Goal: Information Seeking & Learning: Learn about a topic

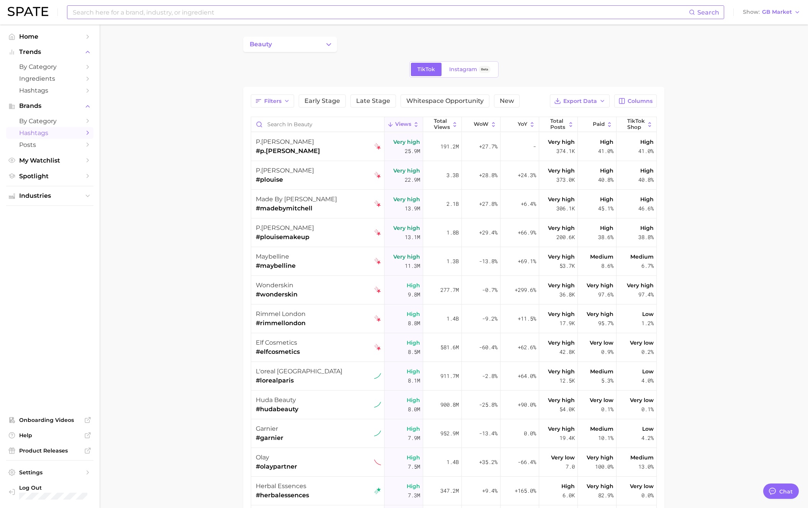
click at [424, 13] on input at bounding box center [380, 12] width 617 height 13
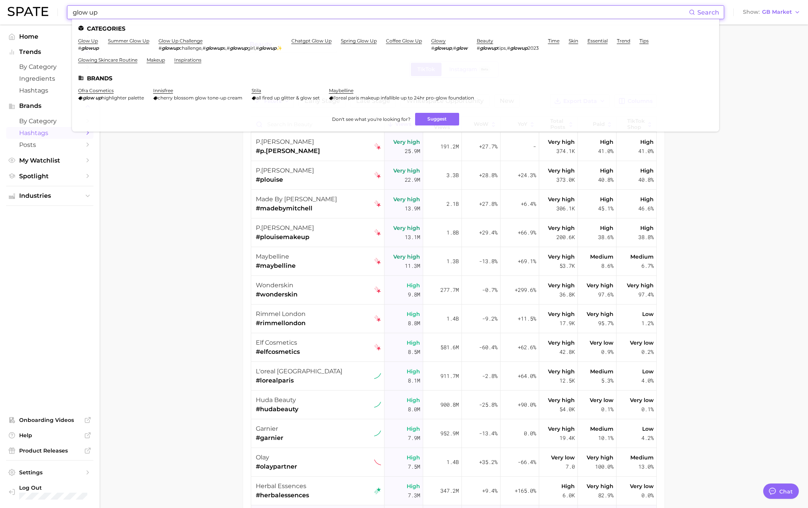
type input "glow up"
click at [90, 40] on link "glow up" at bounding box center [88, 41] width 20 height 6
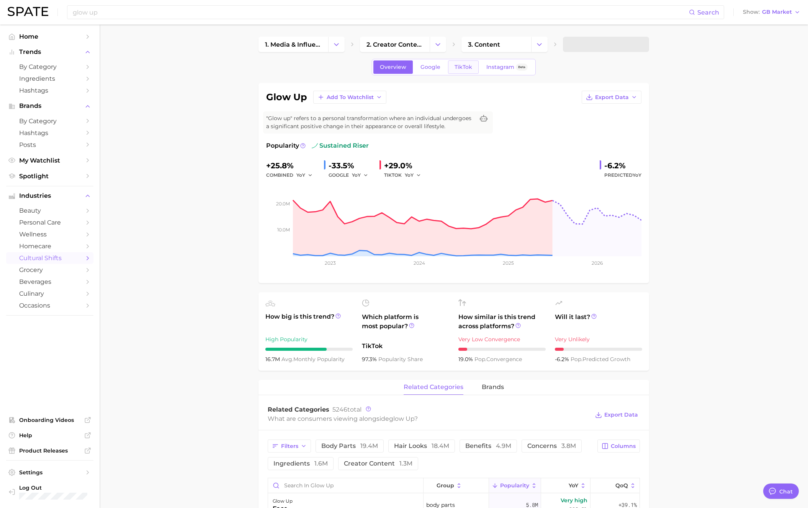
click at [465, 68] on span "TikTok" at bounding box center [463, 67] width 18 height 7
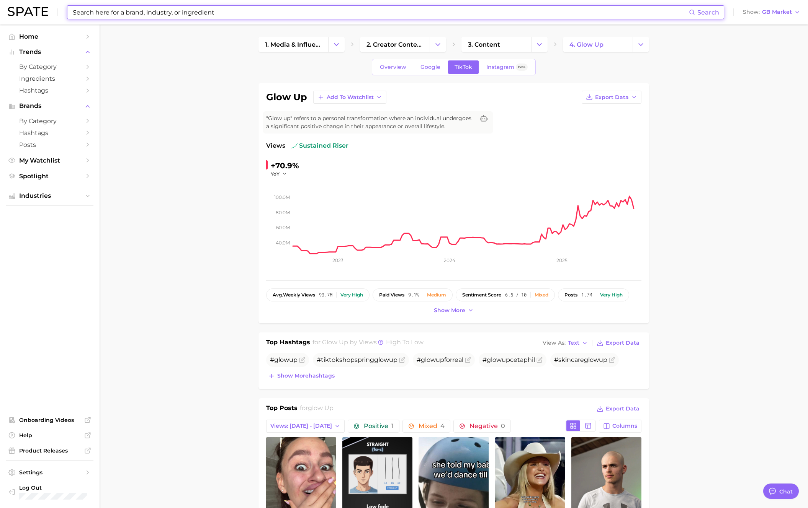
click at [178, 14] on input at bounding box center [380, 12] width 617 height 13
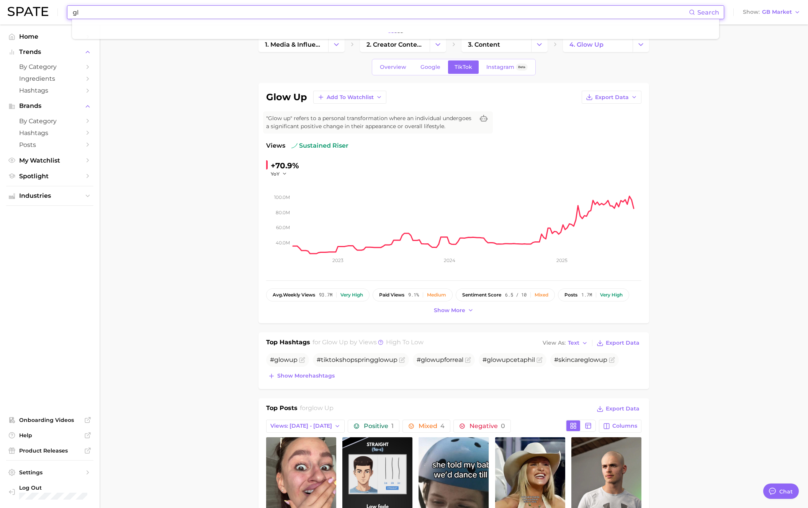
type input "g"
type input "glow up"
click at [36, 15] on img at bounding box center [28, 11] width 41 height 9
type textarea "x"
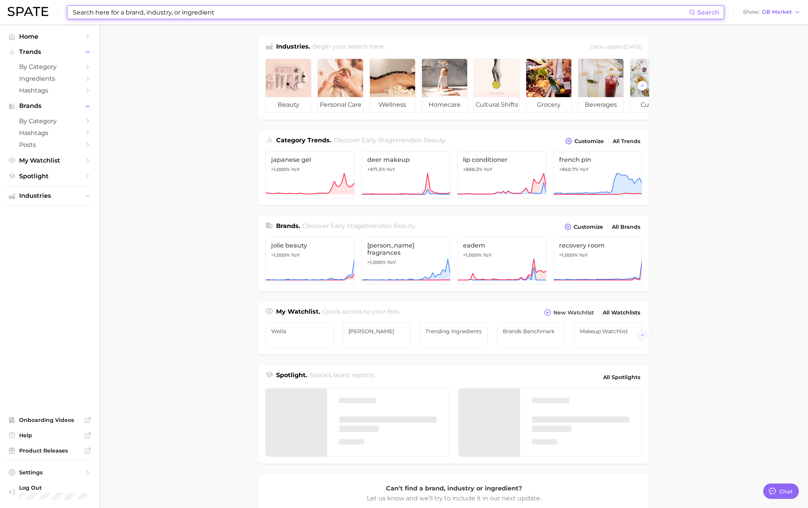
click at [130, 14] on input at bounding box center [380, 12] width 617 height 13
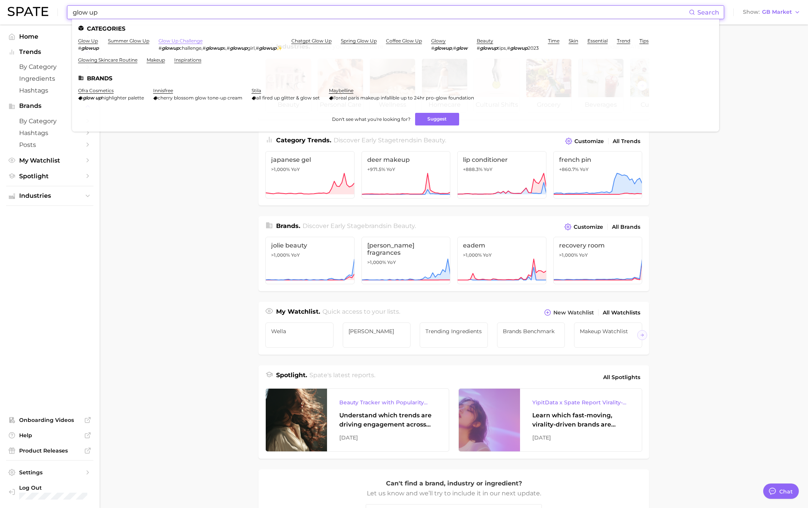
type input "glow up"
click at [175, 40] on link "glow up challenge" at bounding box center [180, 41] width 44 height 6
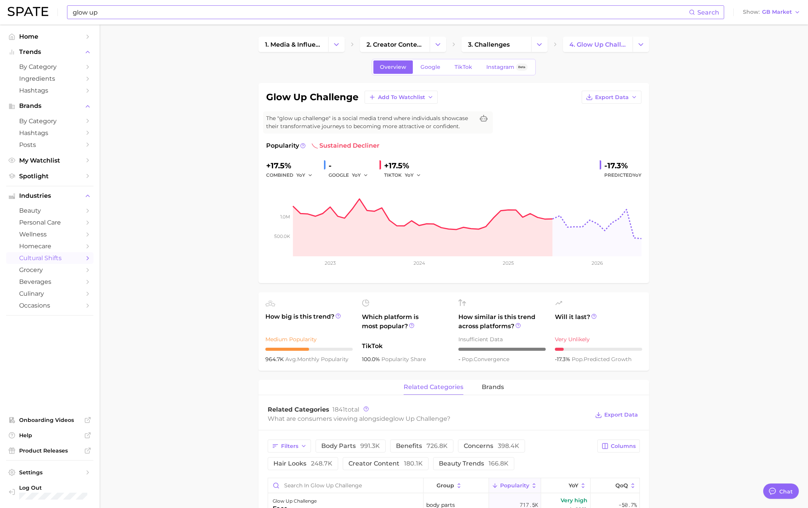
click at [277, 13] on input "glow up" at bounding box center [380, 12] width 617 height 13
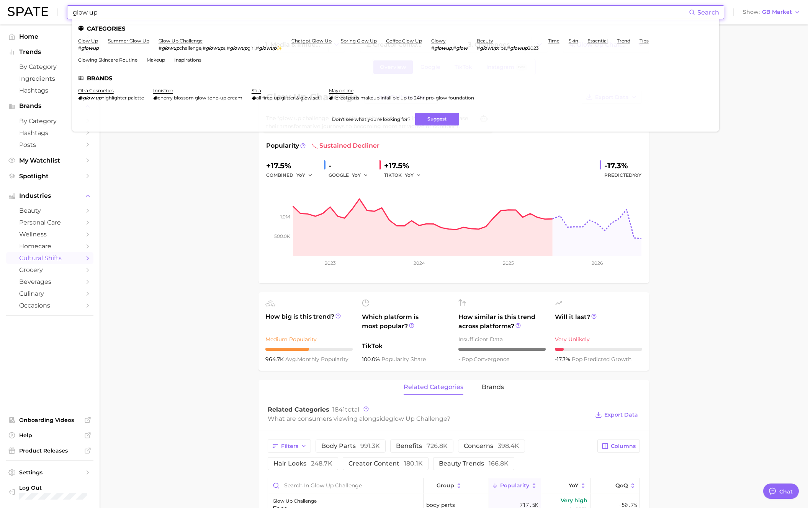
click at [277, 13] on input "glow up" at bounding box center [380, 12] width 617 height 13
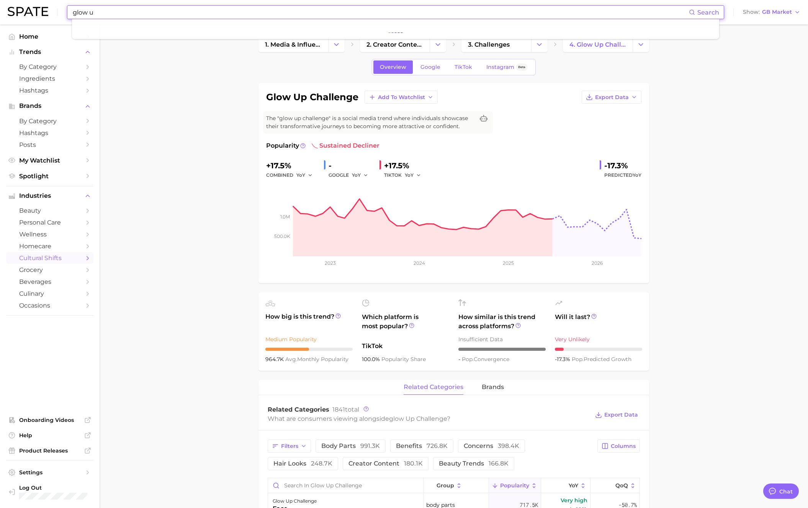
type input "glow up"
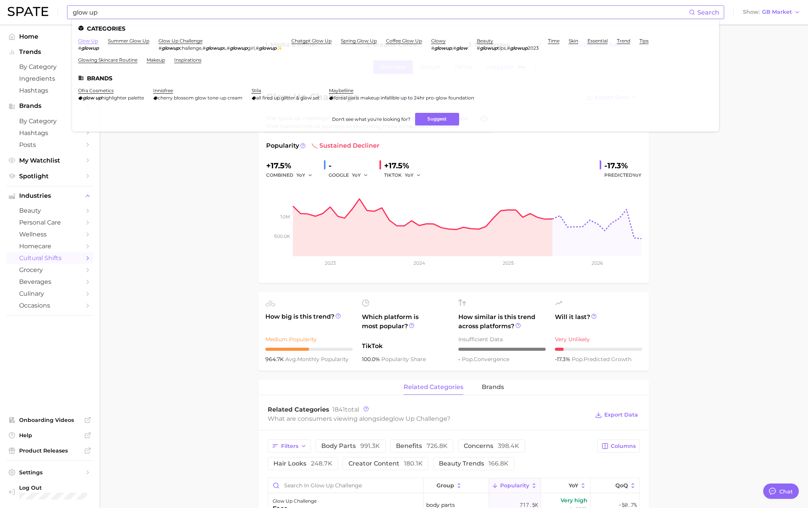
click at [88, 39] on link "glow up" at bounding box center [88, 41] width 20 height 6
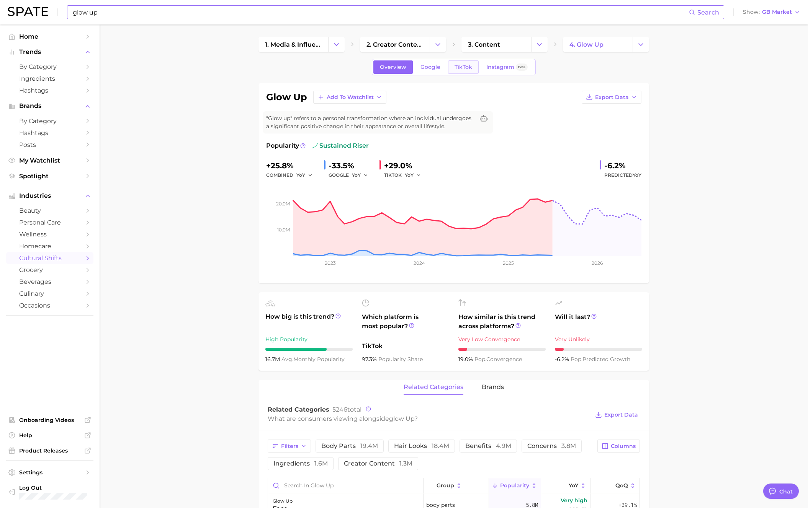
click at [461, 62] on link "TikTok" at bounding box center [463, 66] width 31 height 13
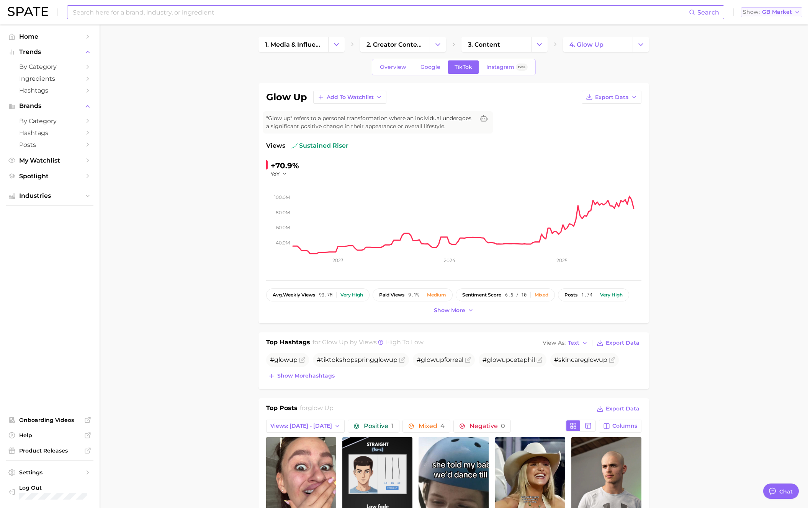
click at [774, 14] on span "GB Market" at bounding box center [777, 12] width 30 height 4
click at [774, 22] on span "United States" at bounding box center [768, 24] width 59 height 7
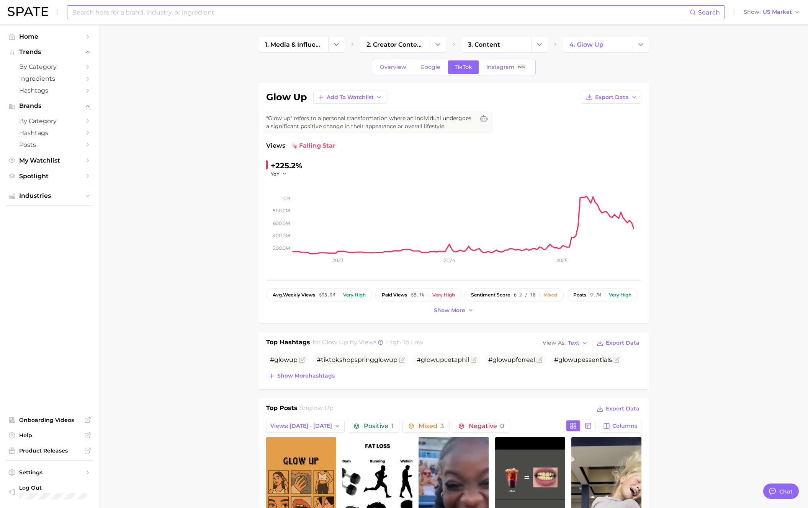
click at [279, 167] on div "+225.2%" at bounding box center [287, 166] width 32 height 12
drag, startPoint x: 264, startPoint y: 165, endPoint x: 259, endPoint y: 163, distance: 5.5
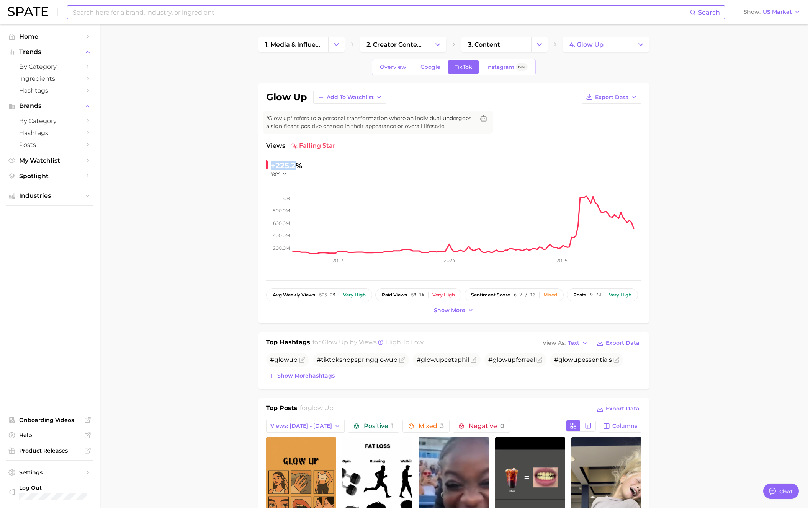
click at [274, 163] on div "+225.2%" at bounding box center [287, 166] width 32 height 12
drag, startPoint x: 271, startPoint y: 164, endPoint x: 324, endPoint y: 165, distance: 52.8
click at [324, 165] on div "+225.2% YoY" at bounding box center [318, 169] width 105 height 18
copy div "+225.2%"
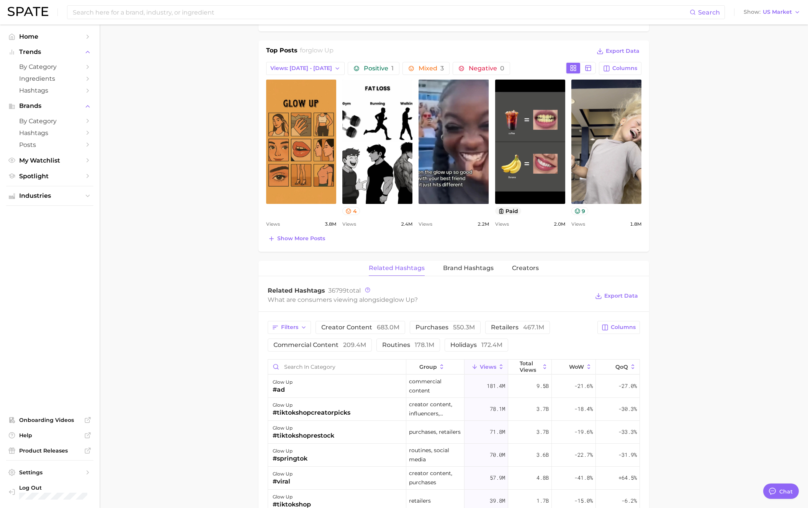
scroll to position [489, 0]
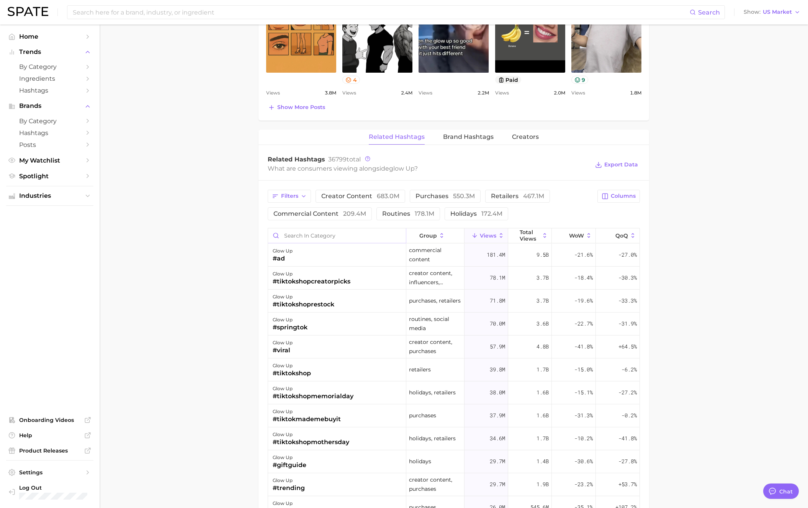
click at [319, 239] on input "Search in category" at bounding box center [337, 236] width 138 height 15
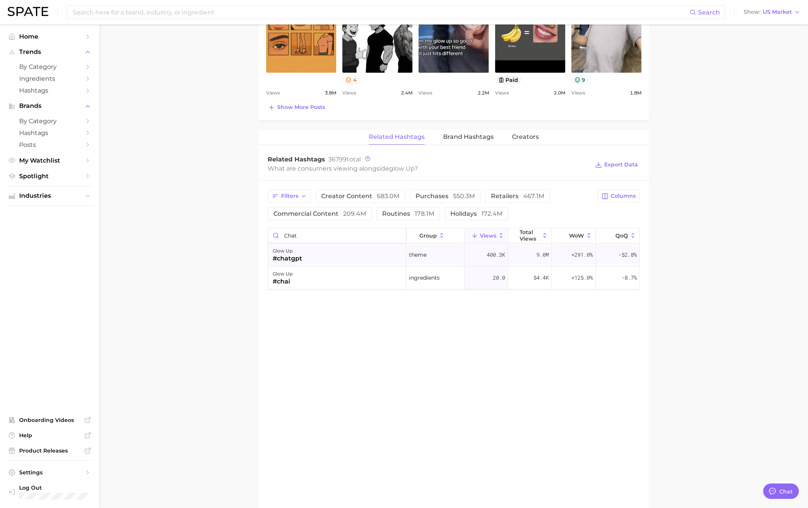
type input "chat"
click at [315, 258] on div "glow up #chatgpt" at bounding box center [337, 255] width 138 height 23
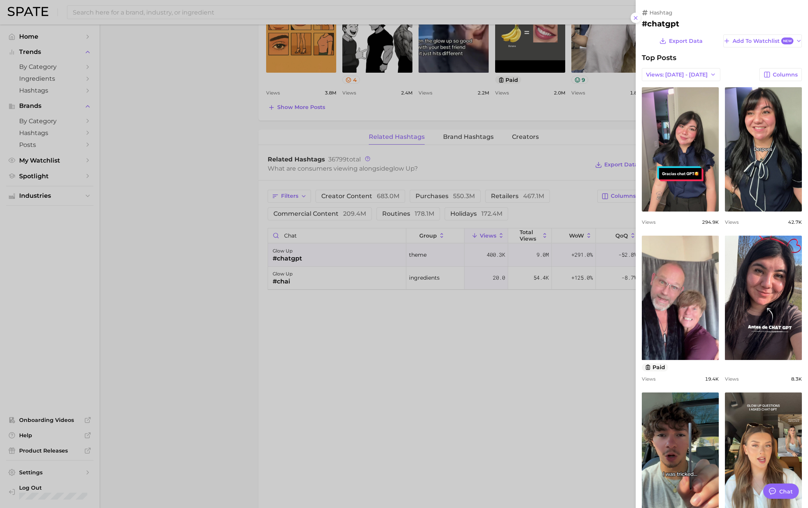
scroll to position [0, 0]
click at [683, 66] on div "Export Data Add to Watchlist New Top Posts Views: Aug 17 - 24 Columns view post…" at bounding box center [722, 447] width 160 height 826
click at [684, 75] on span "Views: [DATE] - [DATE]" at bounding box center [677, 75] width 62 height 7
click at [674, 101] on button "Total Views" at bounding box center [678, 103] width 84 height 14
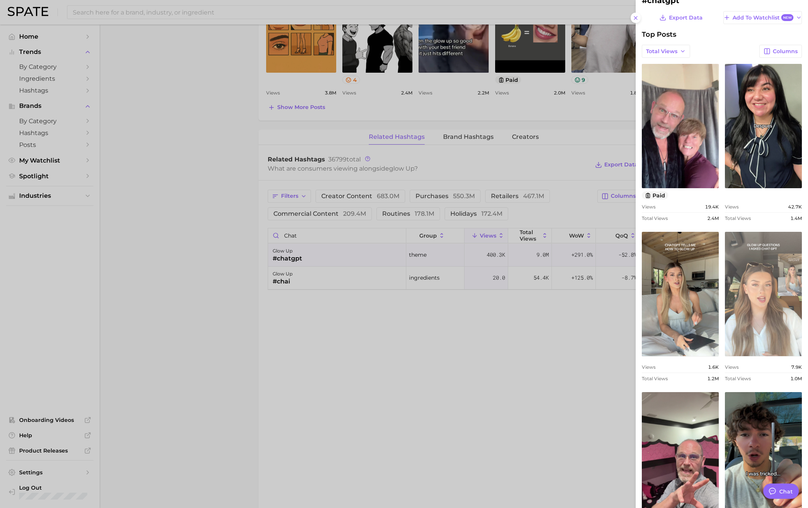
scroll to position [52, 0]
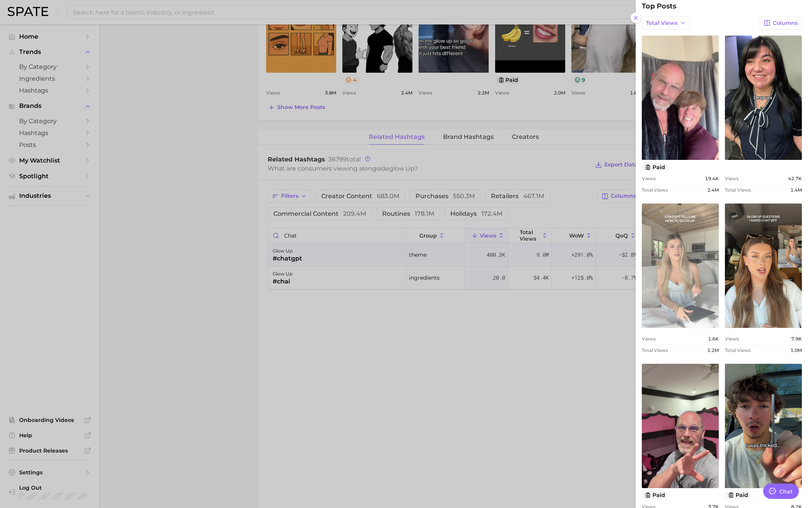
click at [684, 265] on link "view post on TikTok" at bounding box center [680, 266] width 77 height 124
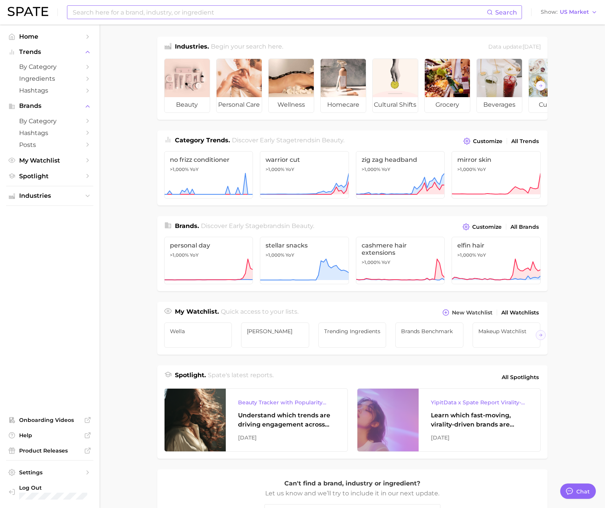
click at [136, 8] on input at bounding box center [279, 12] width 415 height 13
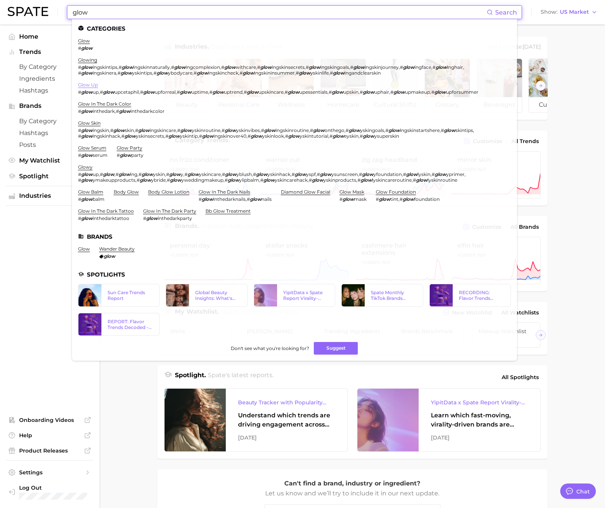
type input "glow"
click at [86, 85] on link "glow up" at bounding box center [88, 85] width 20 height 6
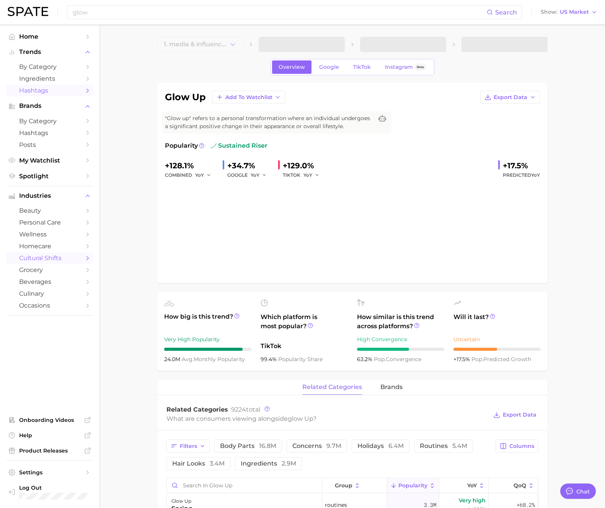
type textarea "x"
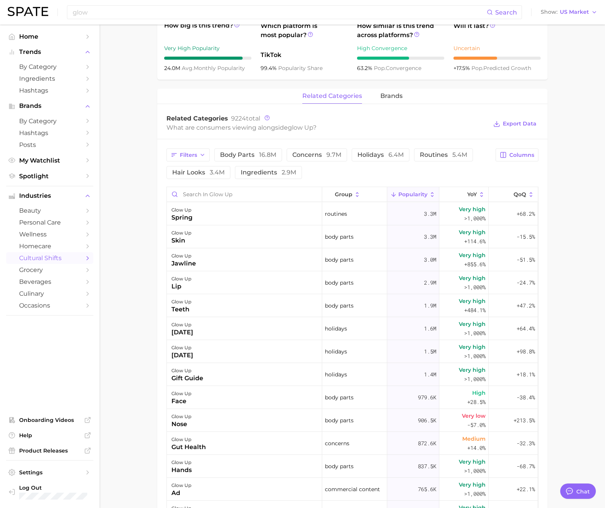
scroll to position [327, 0]
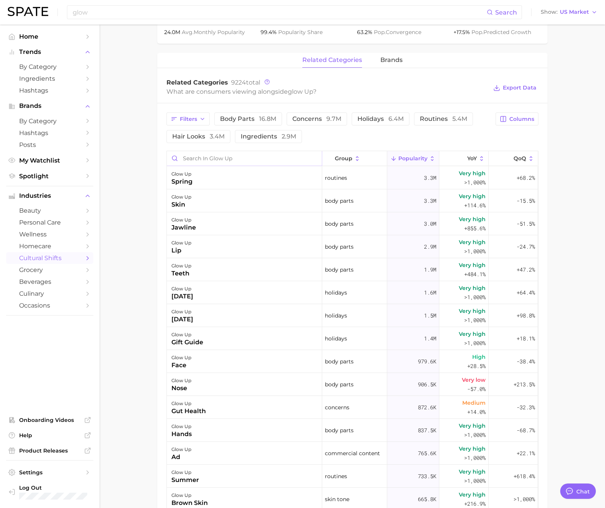
click at [260, 158] on input "Search in glow up" at bounding box center [244, 158] width 155 height 15
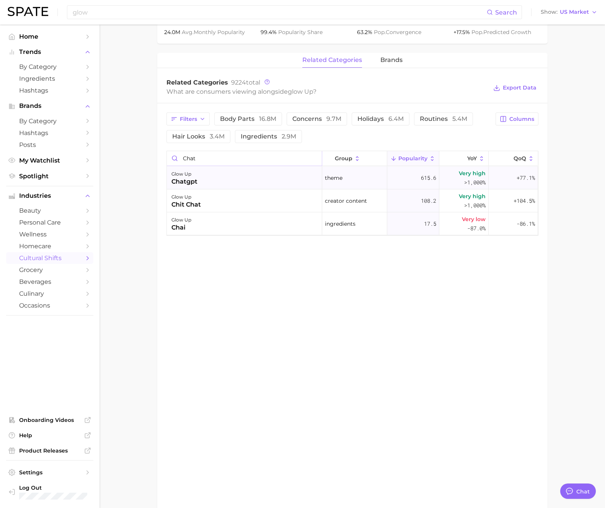
type input "chat"
click at [250, 178] on div "glow up chatgpt" at bounding box center [244, 178] width 155 height 23
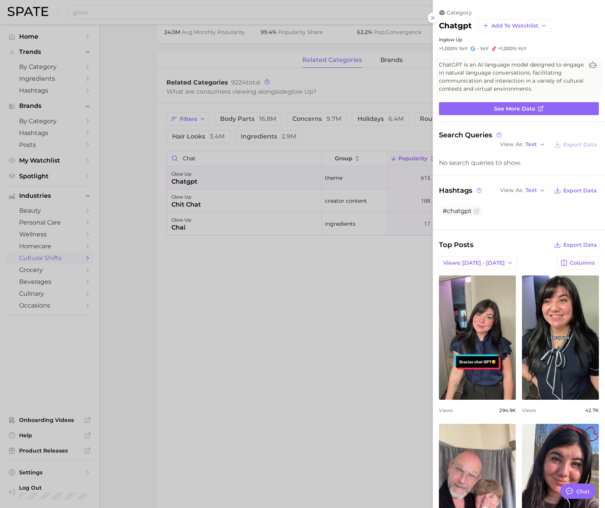
scroll to position [0, 0]
click at [507, 260] on icon "button" at bounding box center [510, 263] width 6 height 6
click at [475, 289] on button "Total Views" at bounding box center [475, 291] width 84 height 14
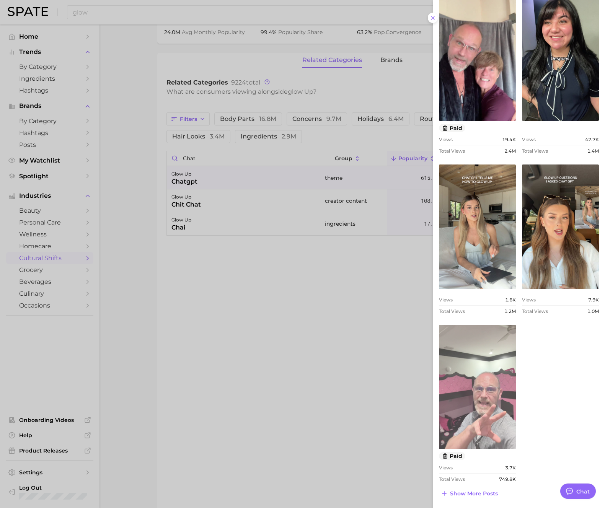
scroll to position [279, 0]
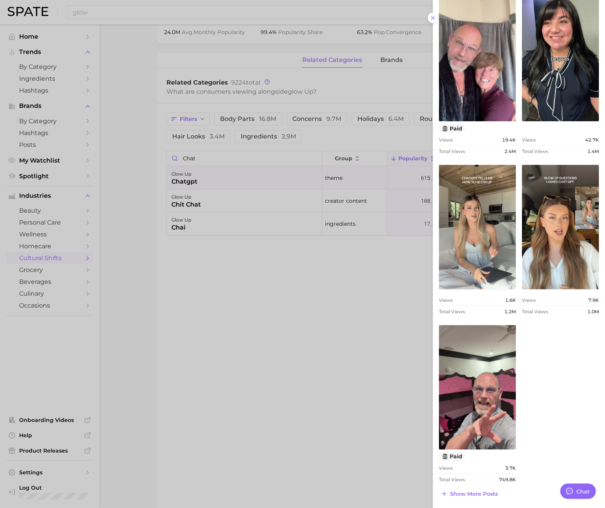
click at [489, 491] on span "Show more posts" at bounding box center [474, 494] width 48 height 7
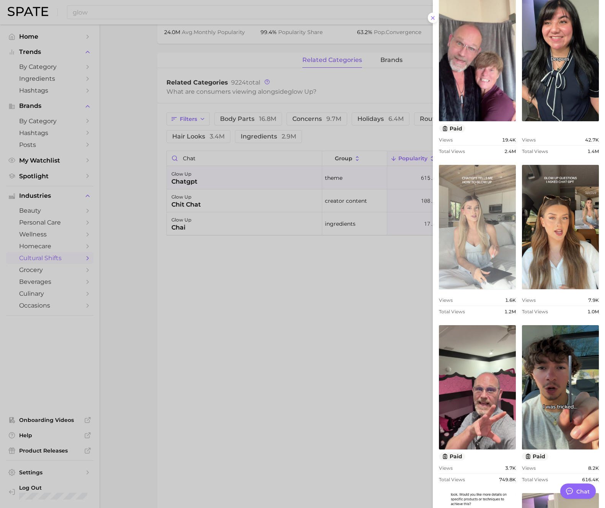
scroll to position [0, 0]
click at [492, 211] on link "view post on TikTok" at bounding box center [477, 227] width 77 height 124
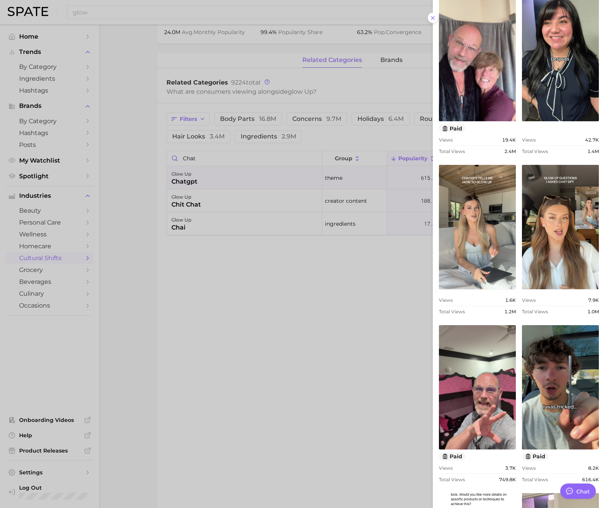
click at [158, 10] on div at bounding box center [302, 254] width 605 height 508
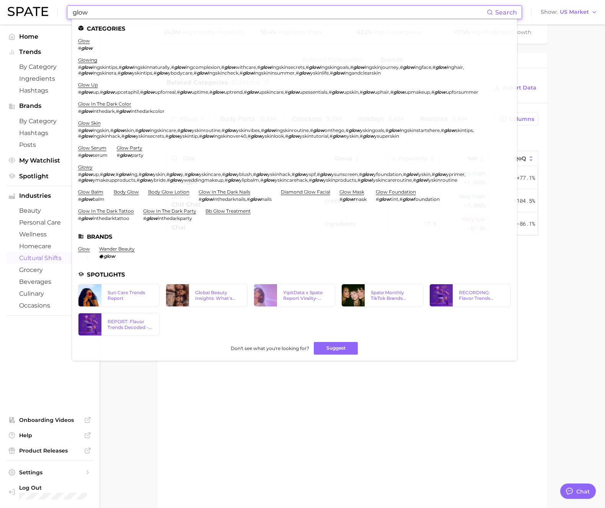
click at [161, 16] on input "glow" at bounding box center [279, 12] width 415 height 13
click at [161, 14] on input "glow" at bounding box center [279, 12] width 415 height 13
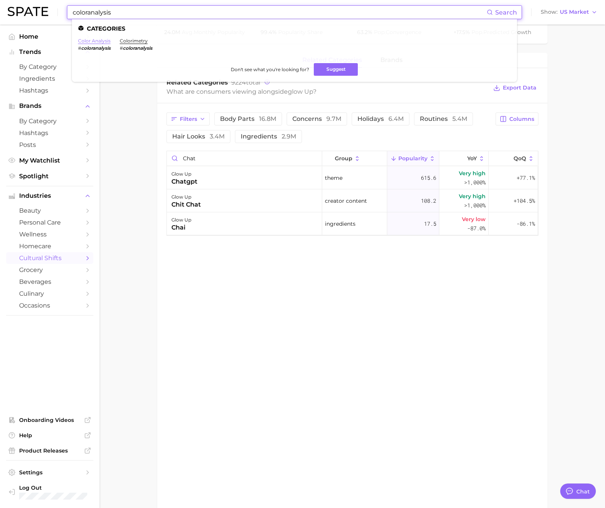
type input "coloranalysis"
click at [102, 38] on link "color analysis" at bounding box center [94, 41] width 33 height 6
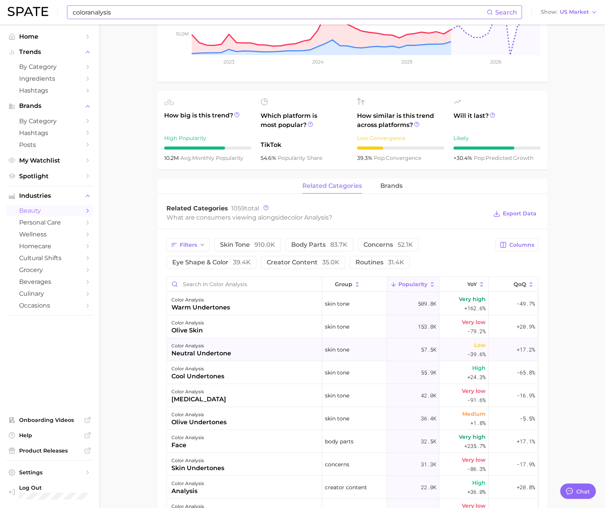
scroll to position [225, 0]
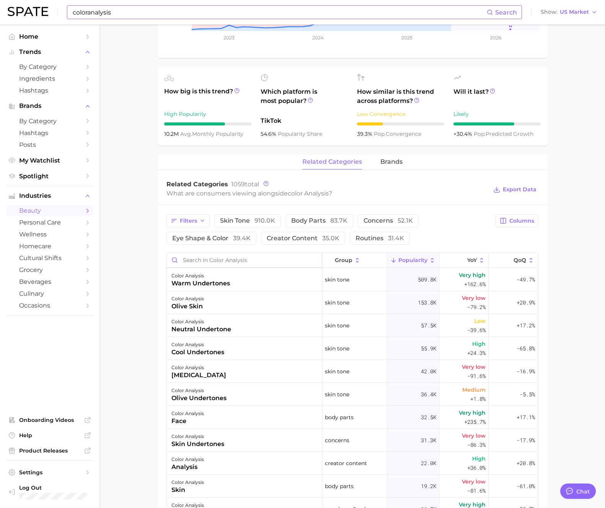
click at [218, 258] on input "Search in color analysis" at bounding box center [244, 260] width 155 height 15
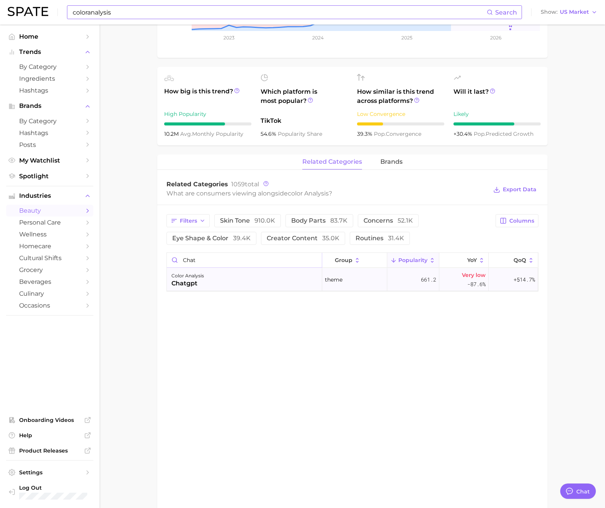
type input "chat"
click at [218, 281] on div "color analysis chatgpt" at bounding box center [244, 279] width 155 height 23
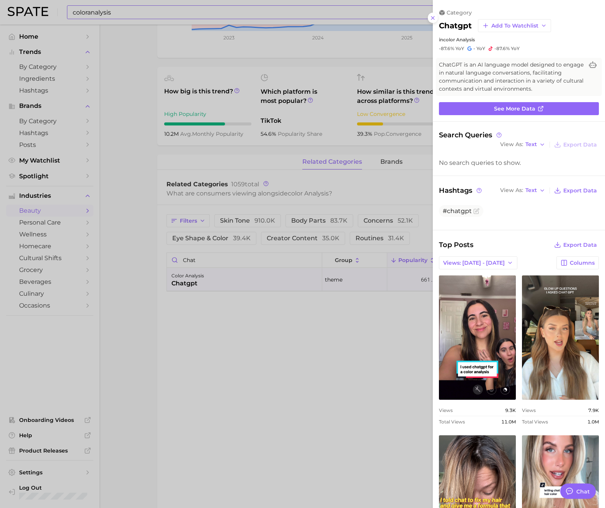
scroll to position [0, 0]
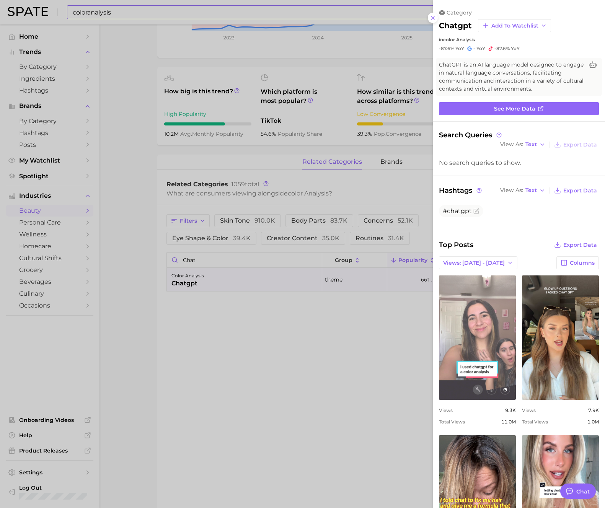
click at [495, 326] on link "view post on TikTok" at bounding box center [477, 338] width 77 height 124
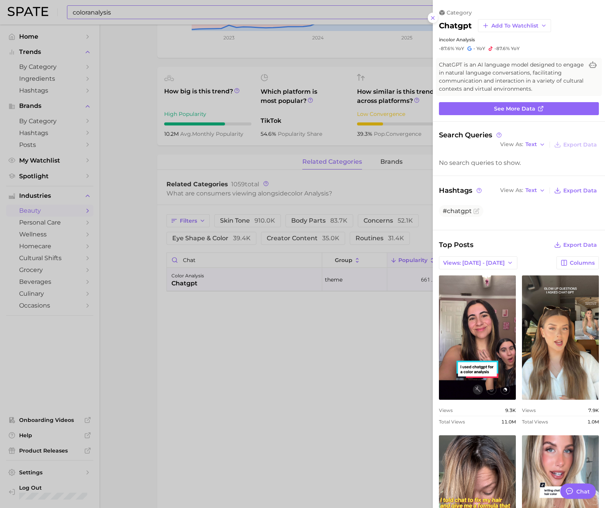
click at [530, 250] on div "Top Posts Export Data Views: [DATE] - [DATE] Columns view post on TikTok Views …" at bounding box center [519, 505] width 160 height 531
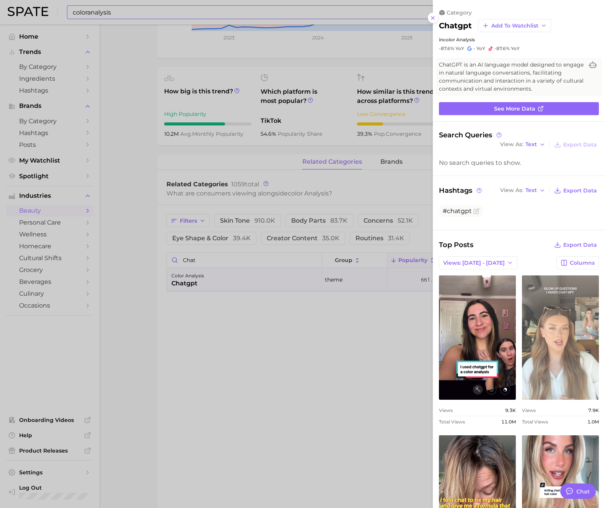
scroll to position [1, 0]
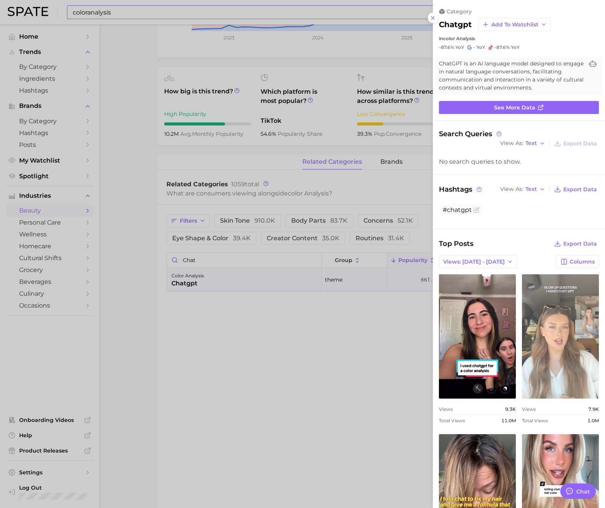
click at [572, 312] on link "view post on TikTok" at bounding box center [560, 336] width 77 height 124
